Goal: Information Seeking & Learning: Learn about a topic

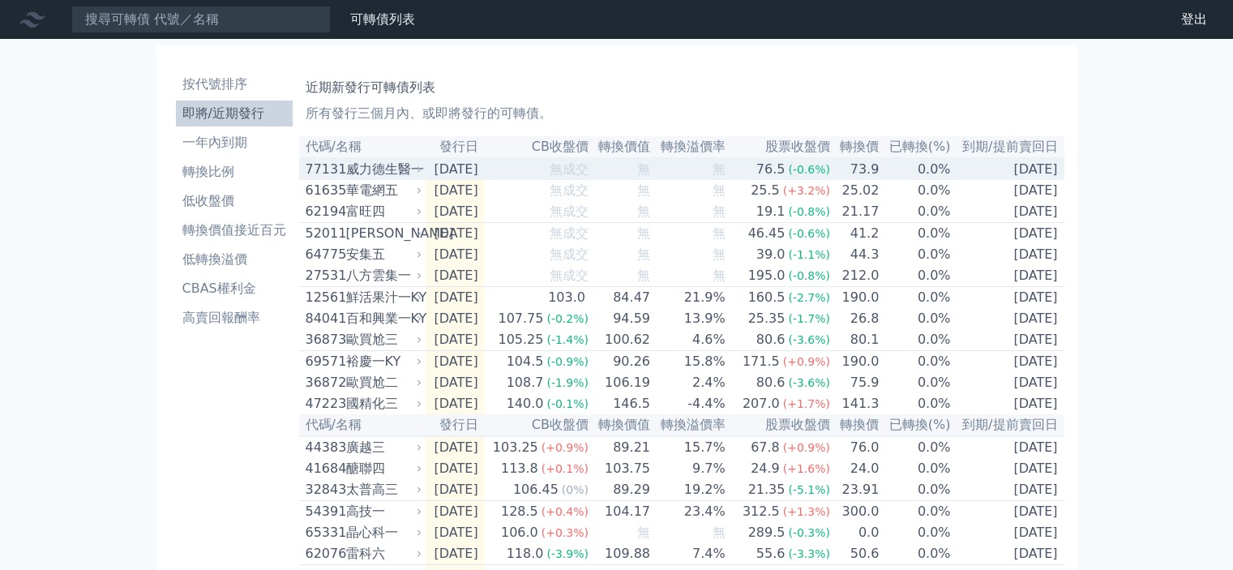
click at [379, 174] on div "威力德生醫一" at bounding box center [382, 169] width 73 height 19
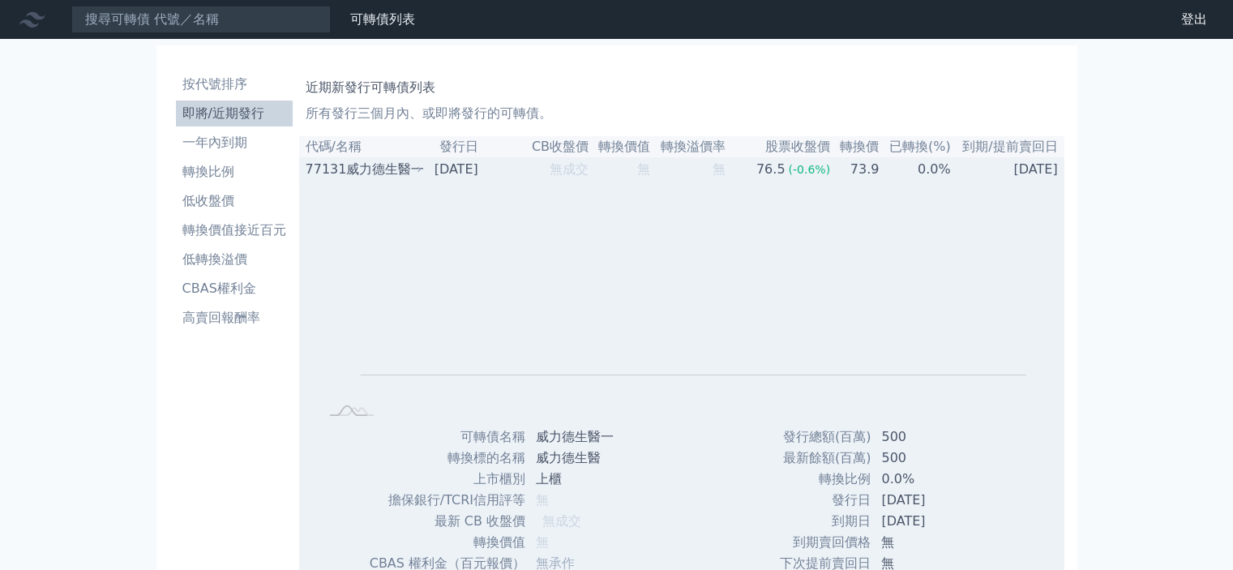
click at [379, 174] on div "威力德生醫一" at bounding box center [382, 169] width 73 height 19
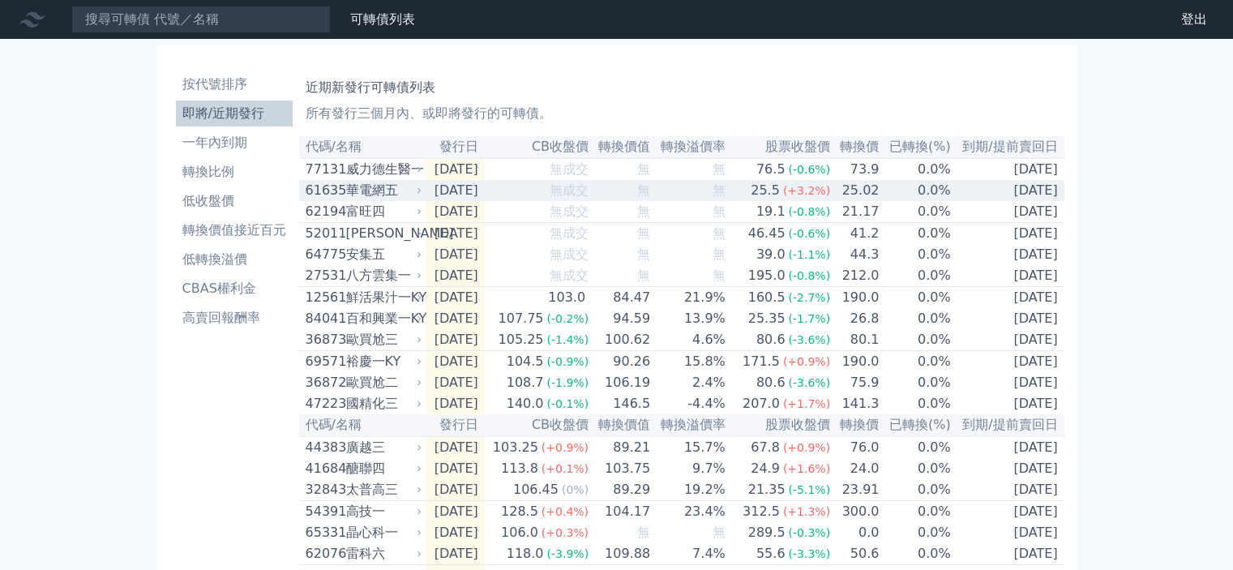
click at [379, 195] on div "華電網五" at bounding box center [382, 190] width 73 height 19
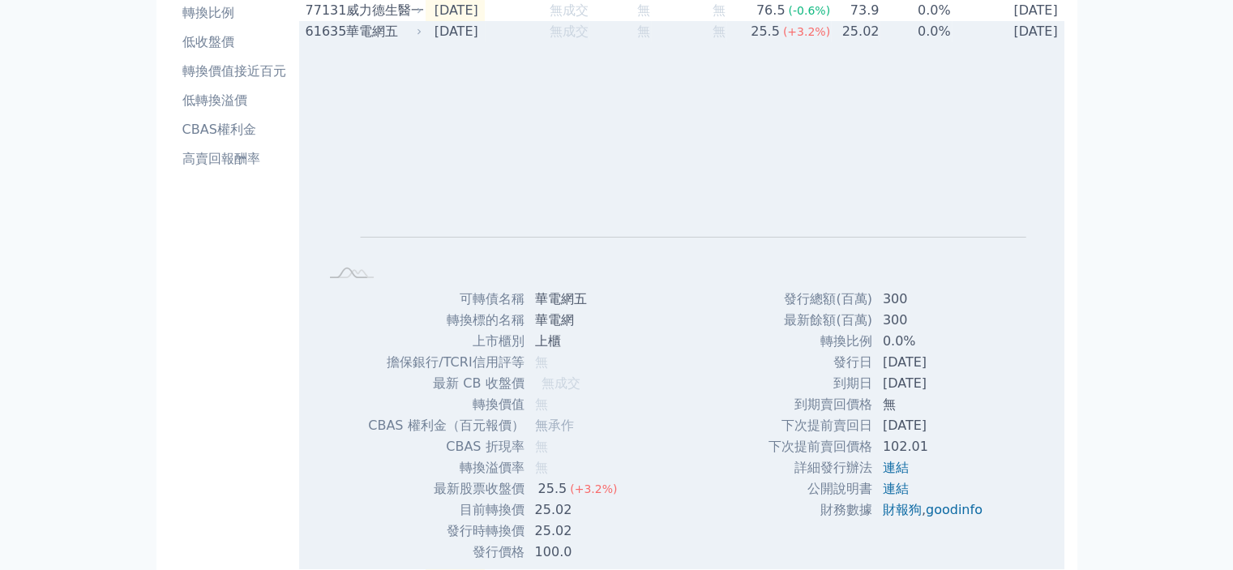
scroll to position [162, 0]
click at [370, 32] on div "華電網五" at bounding box center [382, 28] width 73 height 19
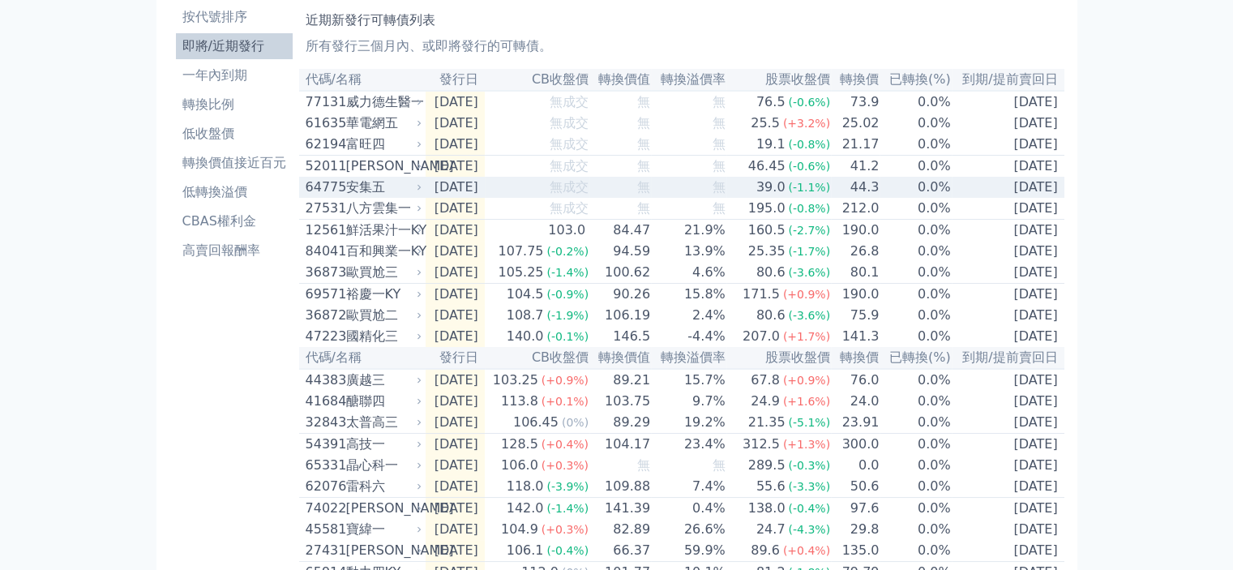
scroll to position [0, 0]
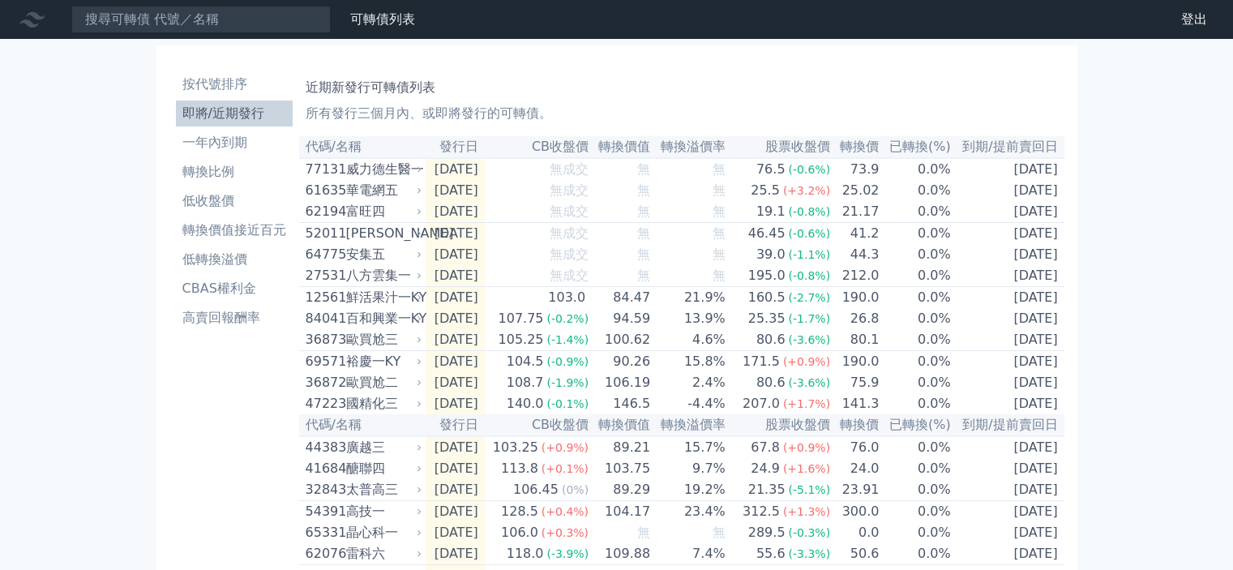
drag, startPoint x: 110, startPoint y: 417, endPoint x: 121, endPoint y: 427, distance: 14.3
click at [110, 419] on div "可轉債列表 財務數據 可轉債列表 財務數據 登出 登出 按代號排序 即將/近期發行 一年內到期 轉換比例 低收盤價 轉換價值接近百元 低轉換溢價" at bounding box center [616, 552] width 1233 height 1104
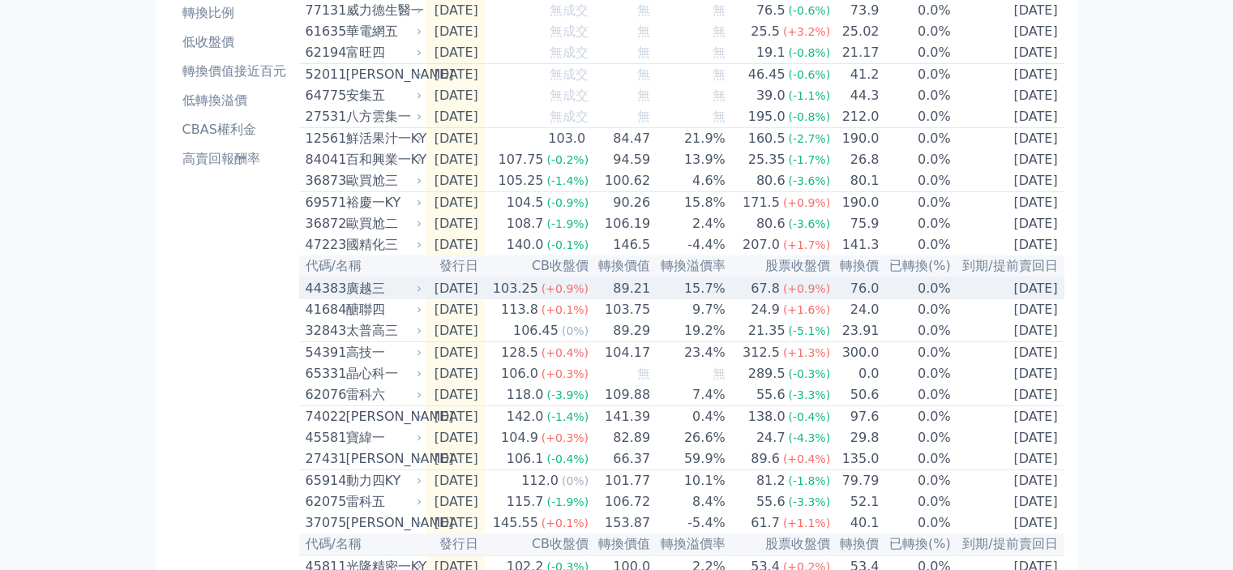
scroll to position [162, 0]
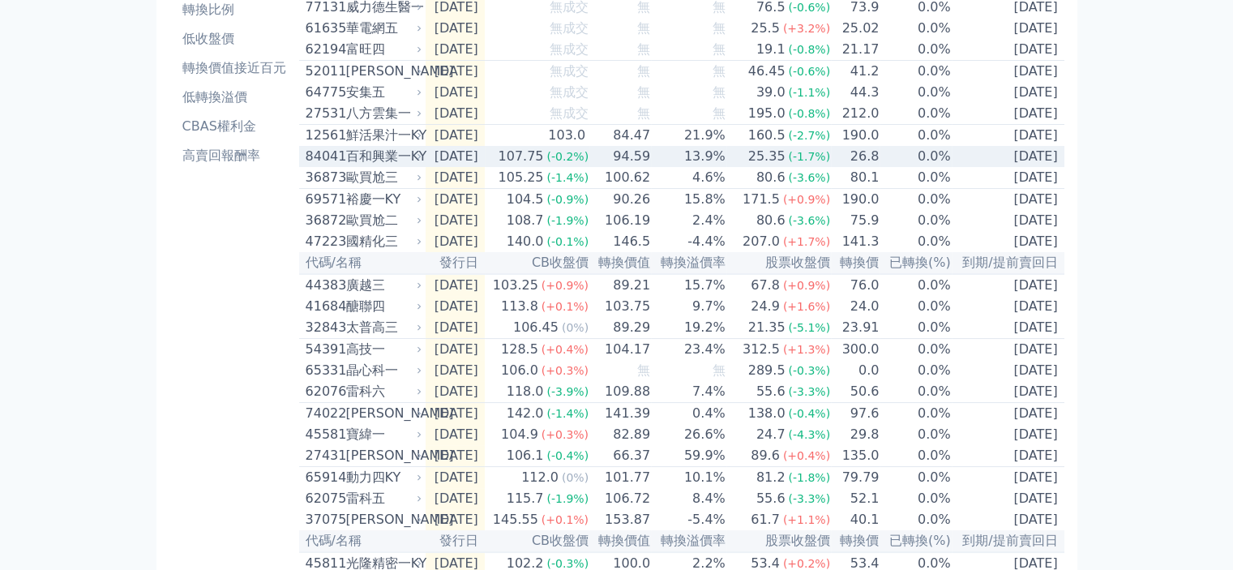
click at [672, 167] on td "13.9%" at bounding box center [688, 156] width 75 height 21
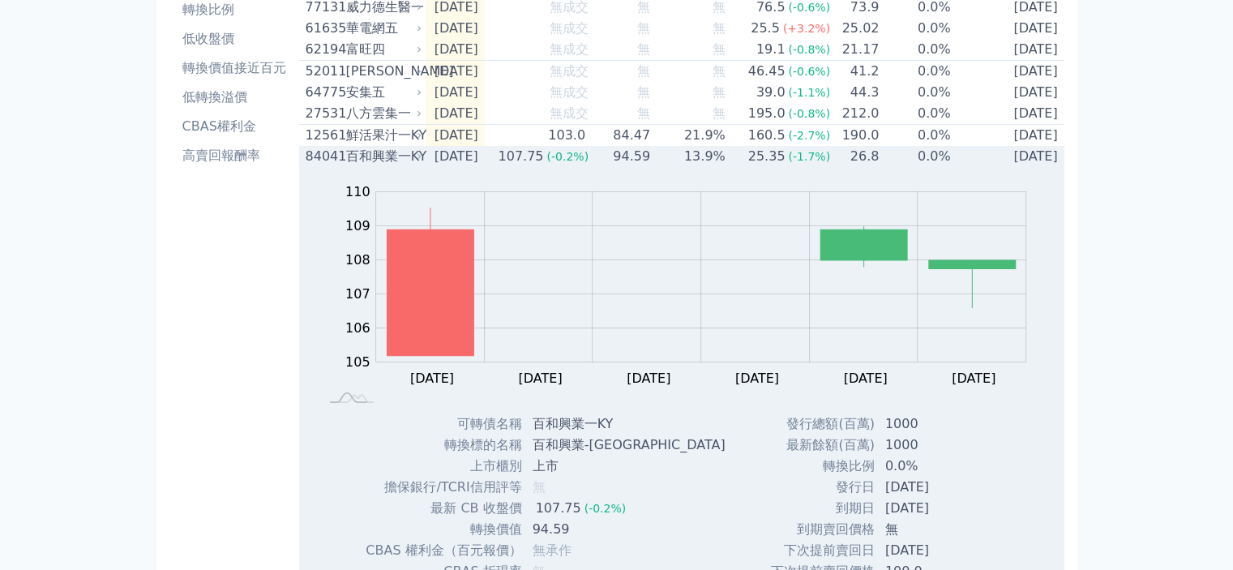
click at [725, 167] on td "13.9%" at bounding box center [688, 156] width 75 height 21
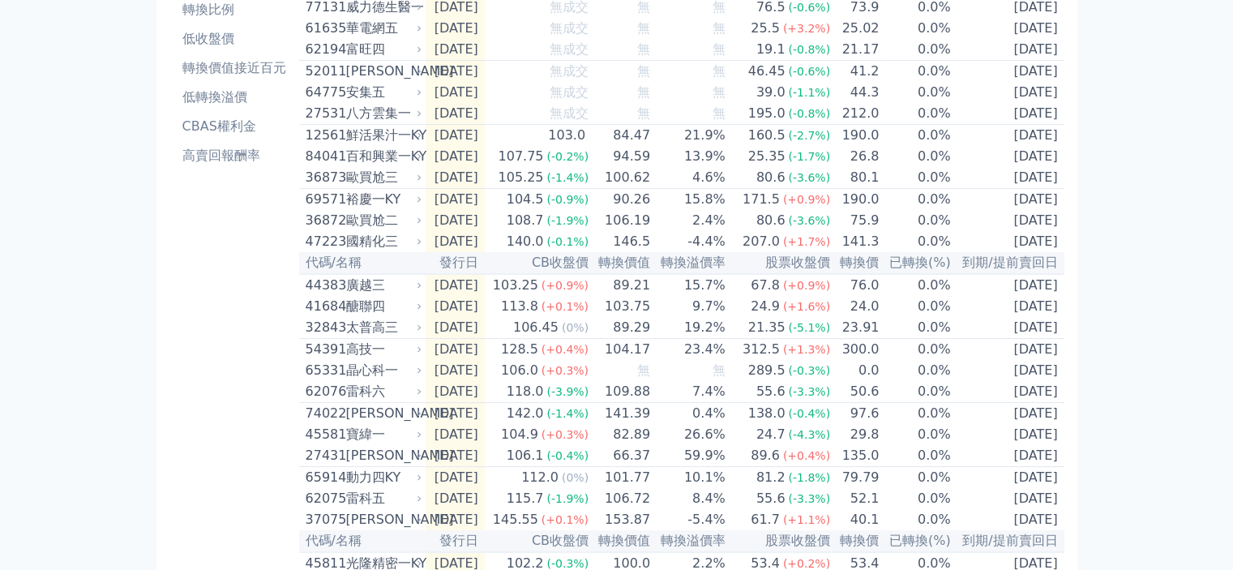
drag, startPoint x: 0, startPoint y: 369, endPoint x: 28, endPoint y: 373, distance: 27.9
click at [0, 369] on div "可轉債列表 財務數據 可轉債列表 財務數據 登出 登出 按代號排序 即將/近期發行 一年內到期 轉換比例 低收盤價 轉換價值接近百元 低轉換溢價" at bounding box center [616, 390] width 1233 height 1104
click at [233, 102] on li "低轉換溢價" at bounding box center [234, 97] width 117 height 19
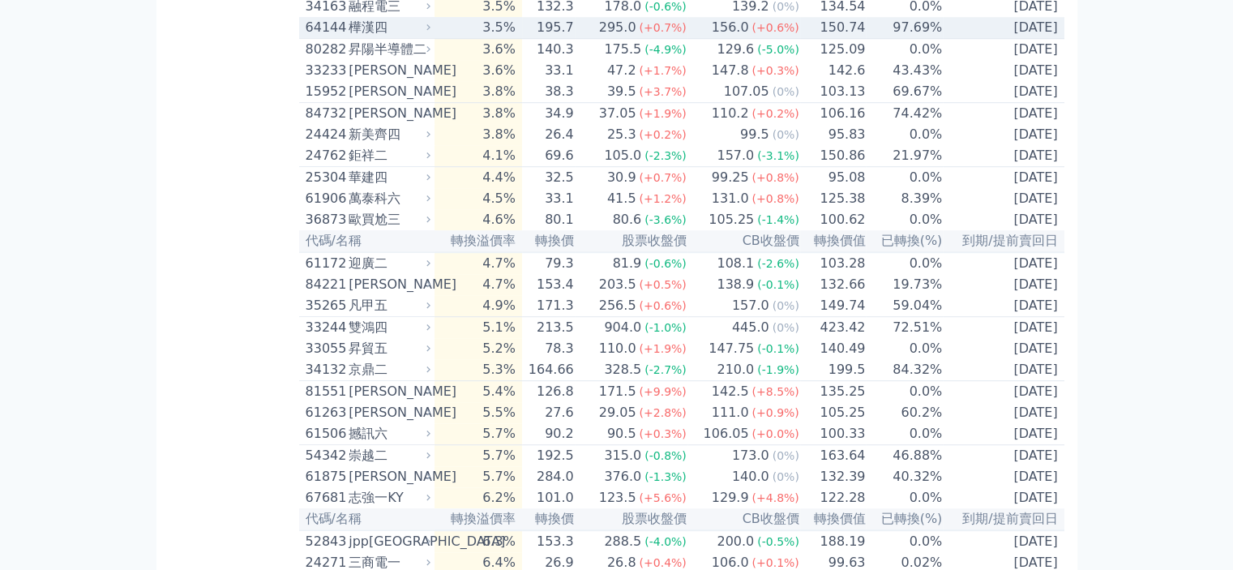
scroll to position [1216, 0]
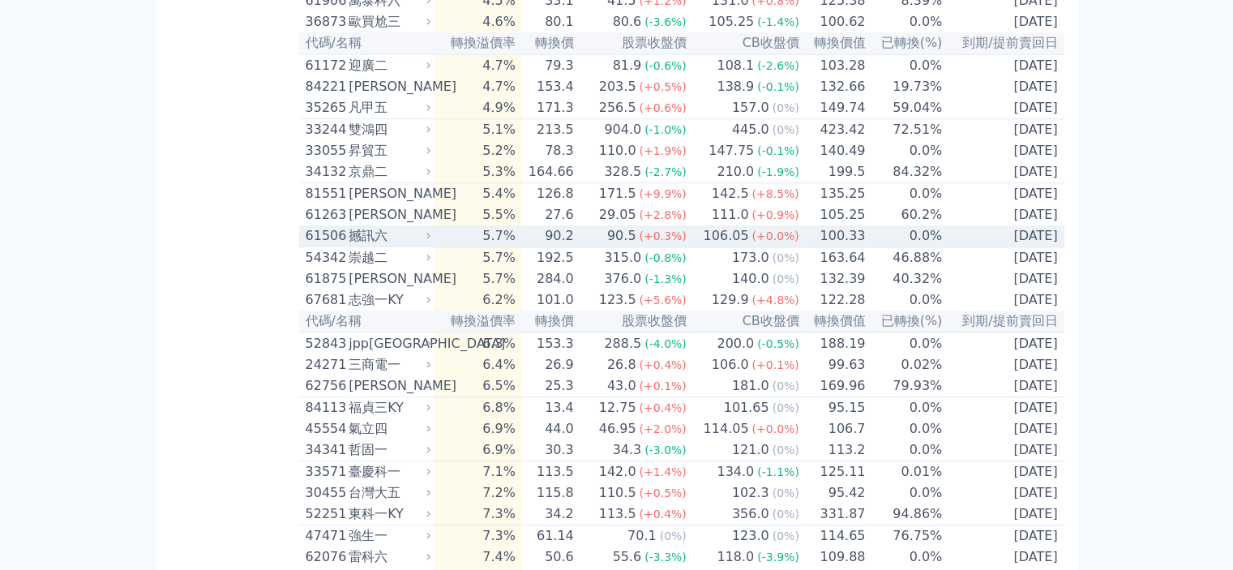
click at [658, 242] on span "(+0.3%)" at bounding box center [662, 235] width 47 height 13
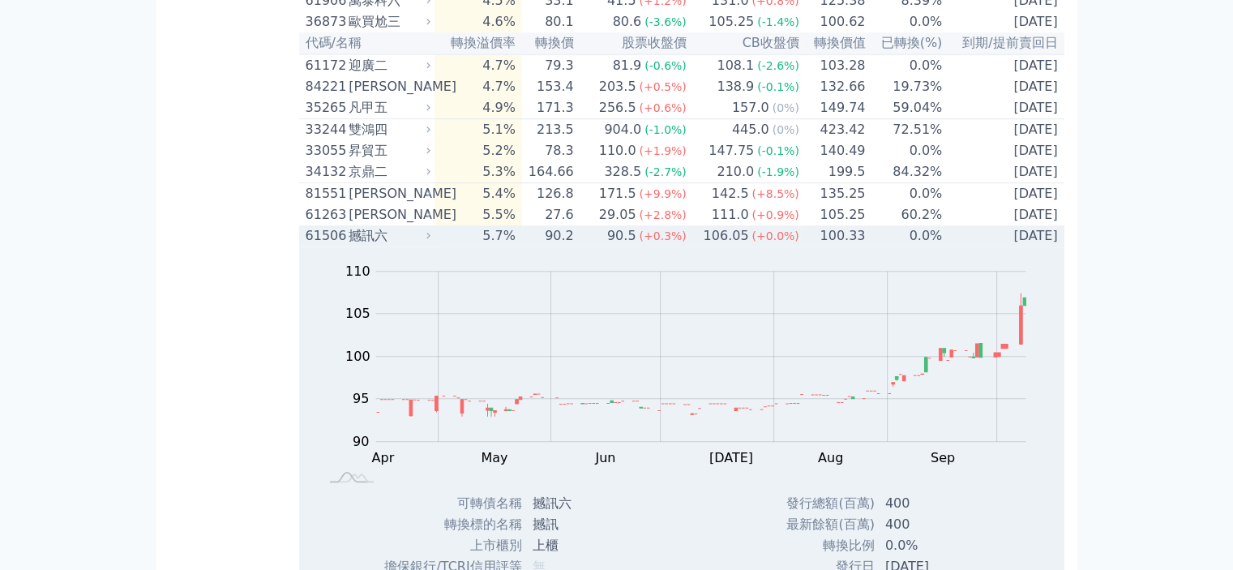
click at [658, 242] on span "(+0.3%)" at bounding box center [662, 235] width 47 height 13
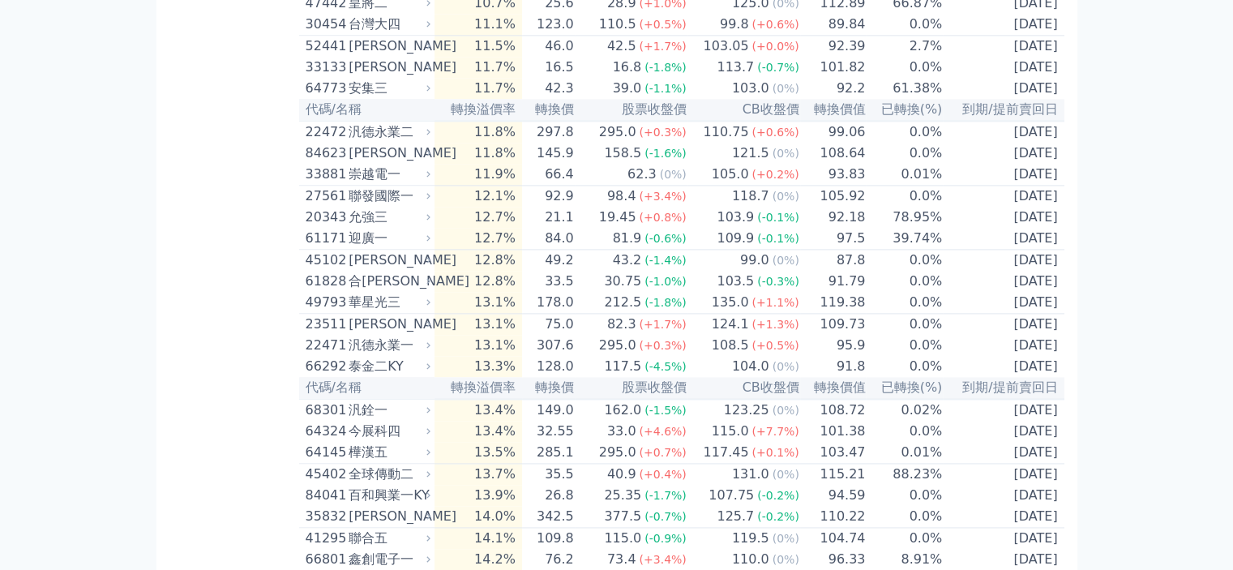
scroll to position [2351, 0]
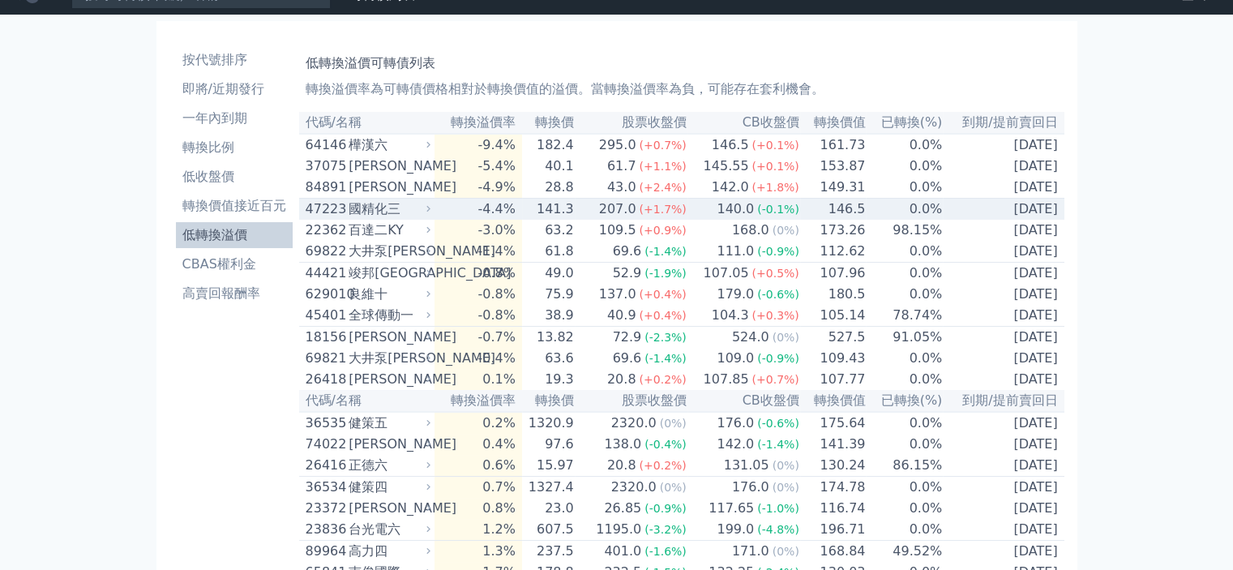
scroll to position [0, 0]
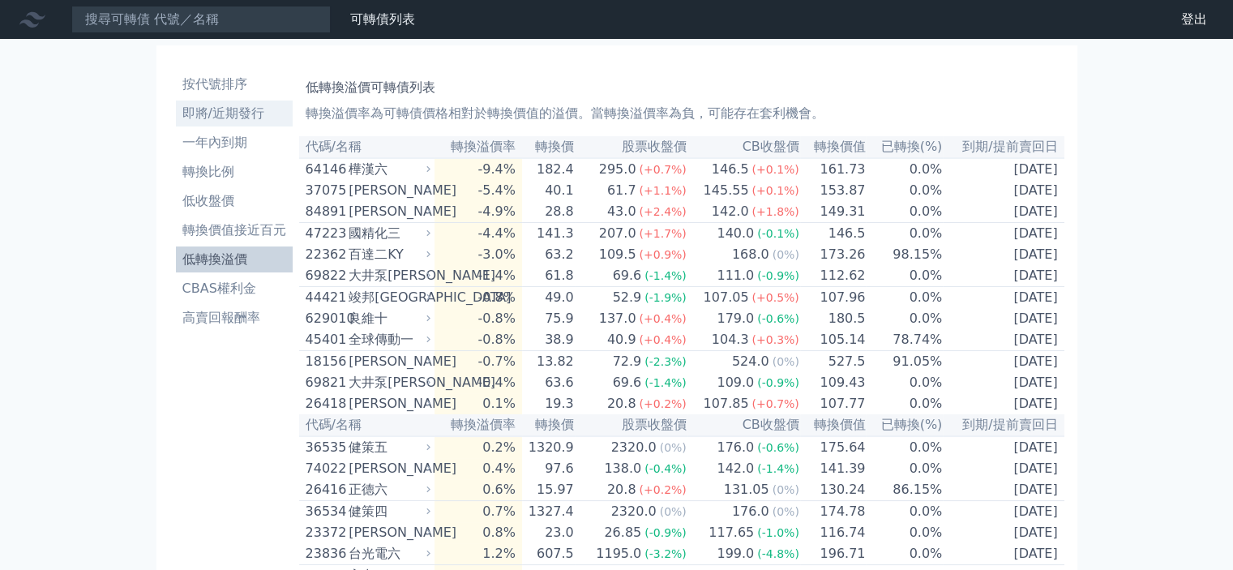
click at [248, 104] on li "即將/近期發行" at bounding box center [234, 113] width 117 height 19
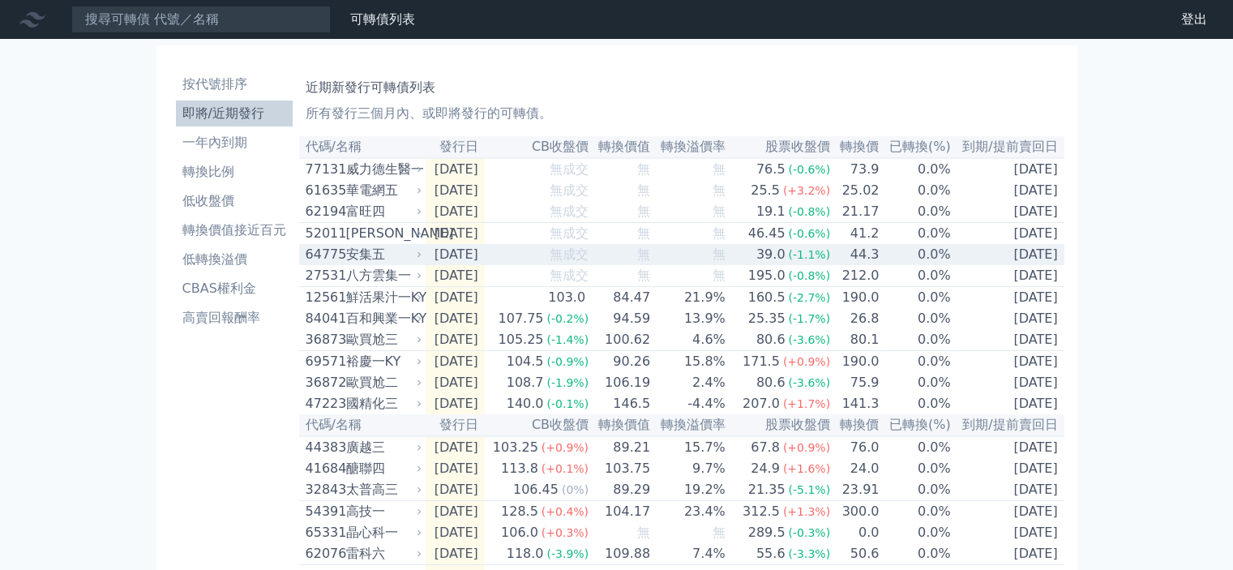
click at [537, 261] on td "無成交" at bounding box center [537, 254] width 105 height 21
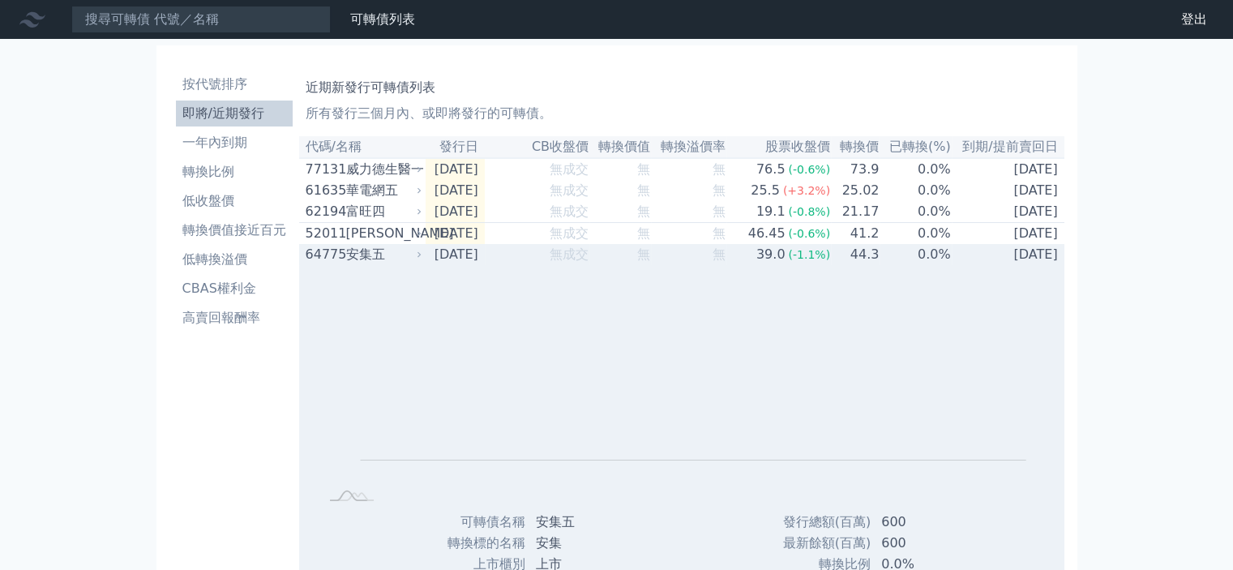
click at [537, 262] on td "無成交" at bounding box center [537, 254] width 105 height 21
